Goal: Navigation & Orientation: Understand site structure

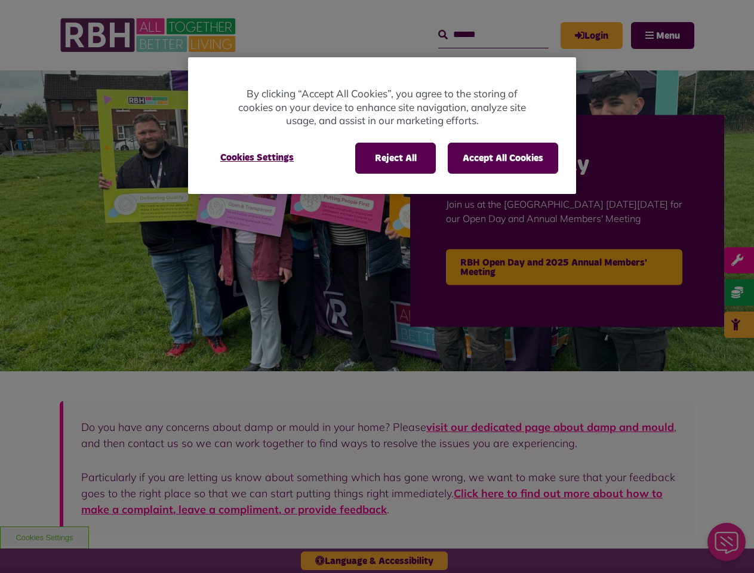
click at [377, 286] on div at bounding box center [377, 286] width 754 height 573
click at [394, 158] on button "Reject All" at bounding box center [395, 158] width 81 height 31
click at [503, 158] on button "Accept All Cookies" at bounding box center [503, 158] width 110 height 31
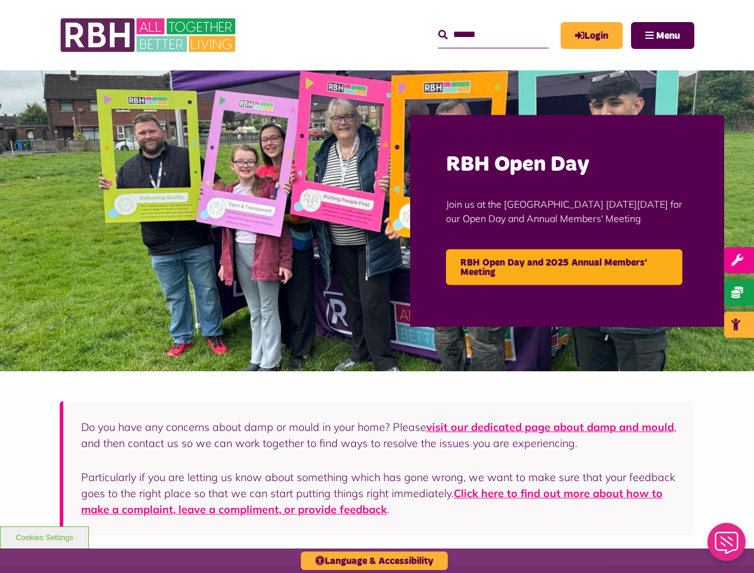
click at [257, 158] on button "Cookies Settings" at bounding box center [257, 158] width 102 height 30
